Goal: Check status: Check status

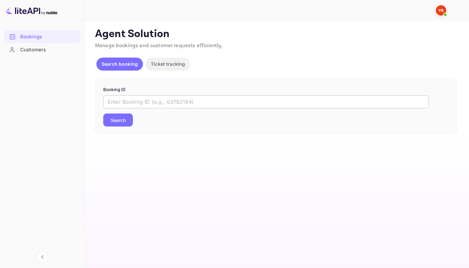
click at [255, 99] on input "text" at bounding box center [265, 101] width 325 height 13
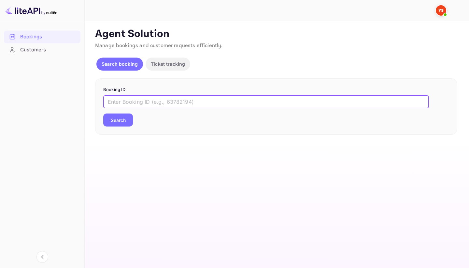
paste input "8723336"
type input "8723336"
click at [103, 114] on button "Search" at bounding box center [118, 120] width 30 height 13
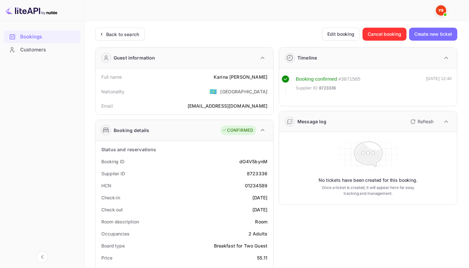
click at [354, 80] on div "# 3871585" at bounding box center [349, 78] width 22 height 7
copy div "3871585"
drag, startPoint x: 213, startPoint y: 78, endPoint x: 269, endPoint y: 76, distance: 56.3
click at [269, 77] on div "Full name [PERSON_NAME]" at bounding box center [184, 77] width 172 height 12
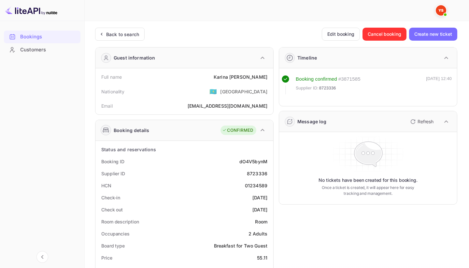
copy div "[PERSON_NAME]"
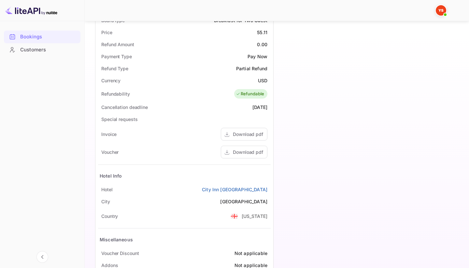
scroll to position [225, 0]
click at [260, 32] on div "55.11" at bounding box center [262, 33] width 10 height 7
copy div "55.11"
click at [261, 81] on div "USD" at bounding box center [262, 81] width 9 height 7
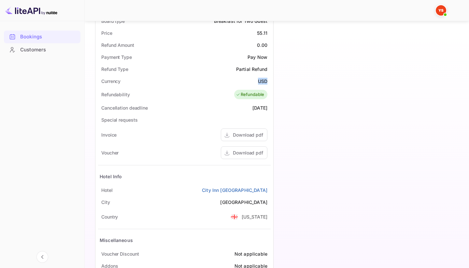
click at [261, 81] on div "USD" at bounding box center [262, 81] width 9 height 7
copy div "USD"
